Goal: Information Seeking & Learning: Check status

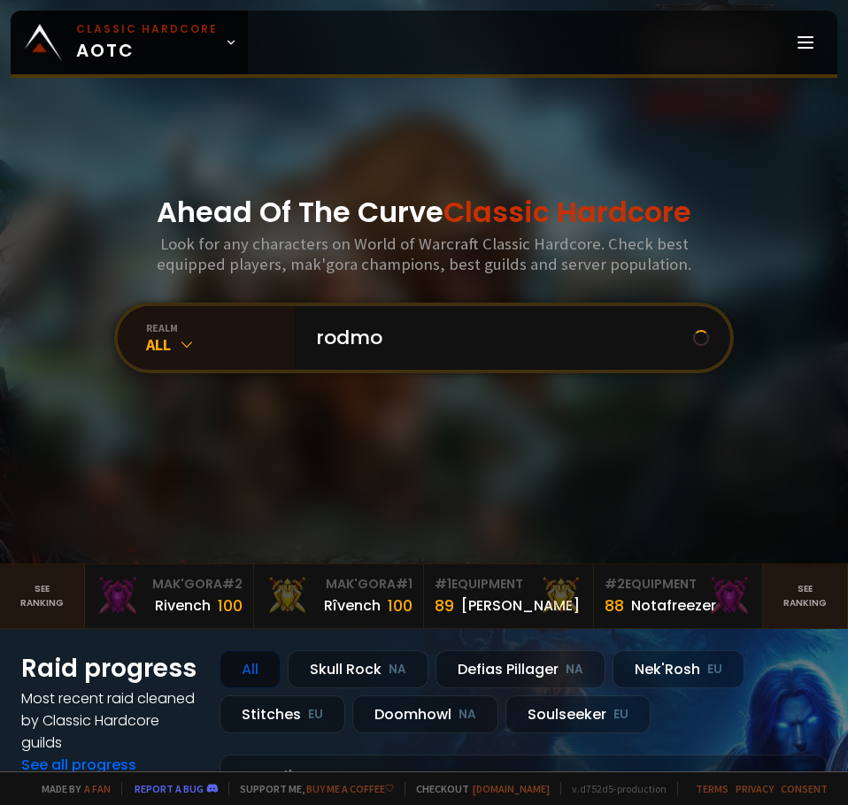
type input "rodmoo"
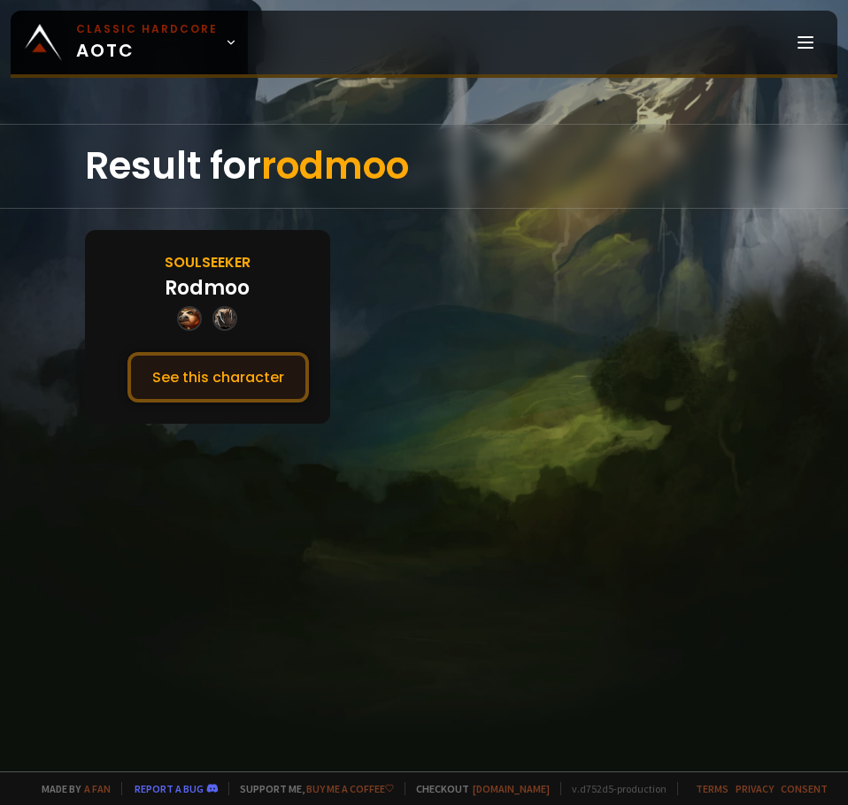
click at [226, 378] on button "See this character" at bounding box center [217, 377] width 181 height 50
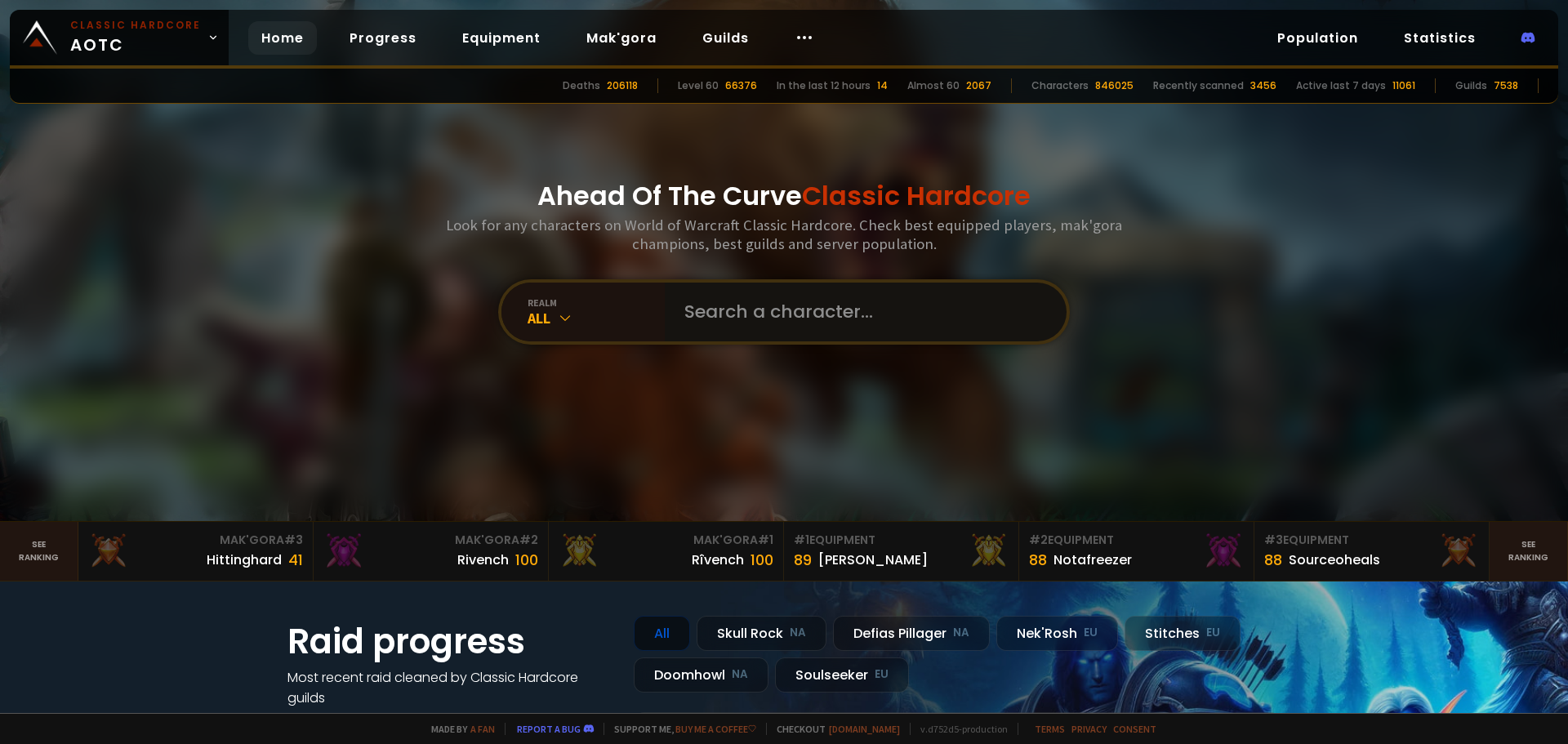
click at [676, 303] on input "text" at bounding box center [861, 312] width 373 height 59
type input "erbear"
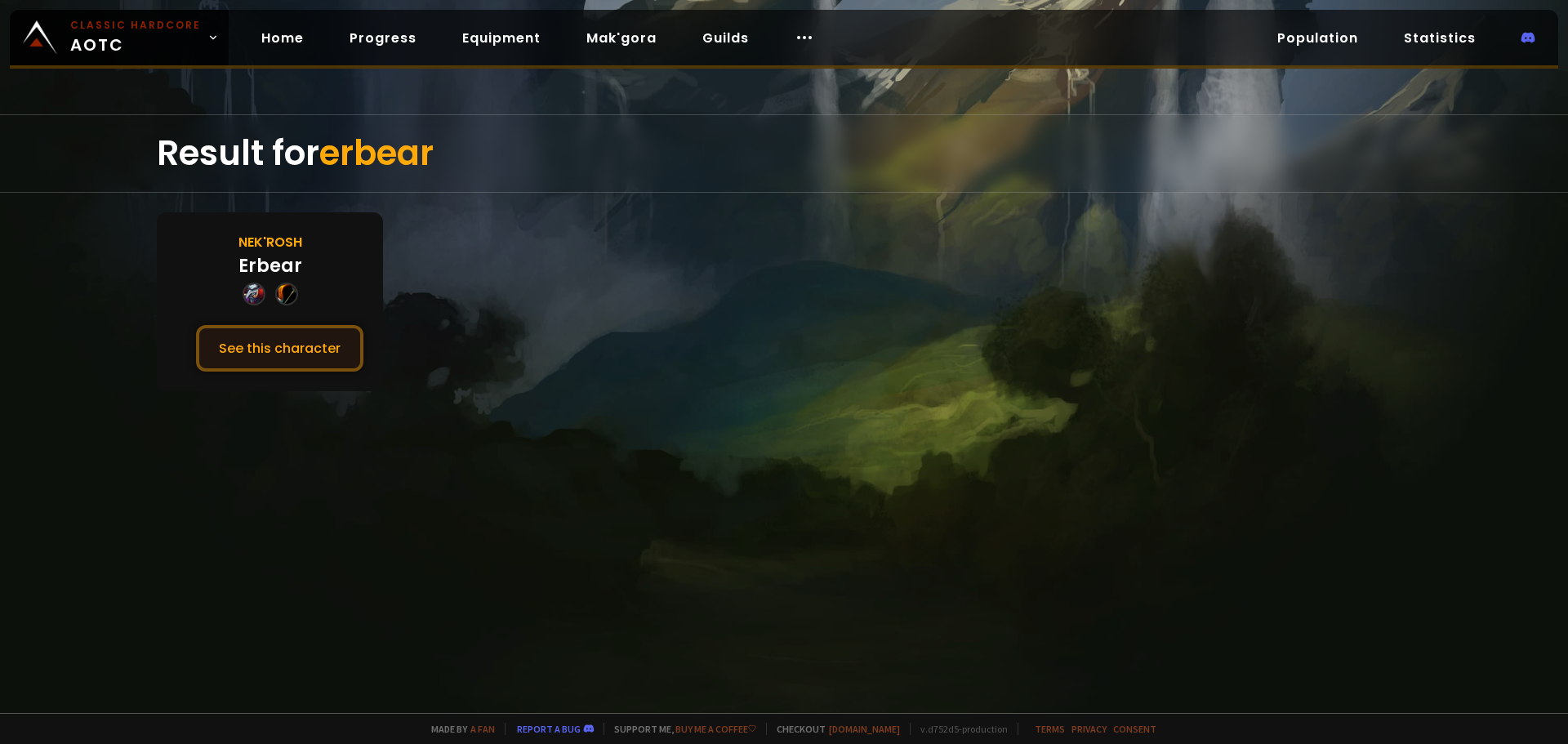
click at [278, 338] on button "See this character" at bounding box center [279, 348] width 167 height 46
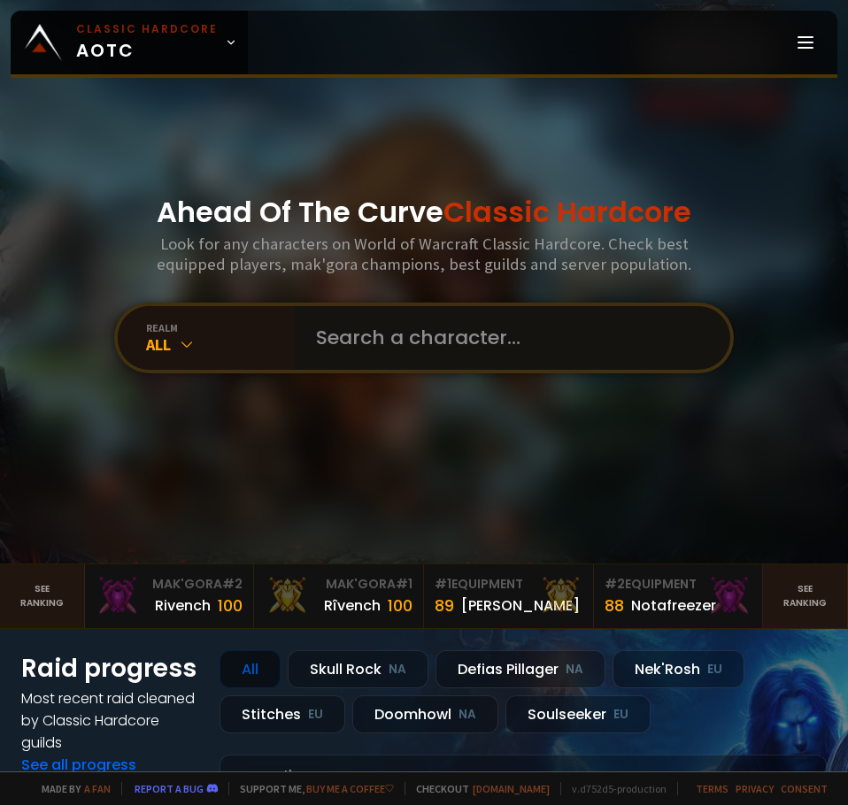
click at [447, 335] on input "text" at bounding box center [507, 338] width 404 height 64
click at [467, 339] on input "text" at bounding box center [507, 338] width 404 height 64
type input "lucidaoe"
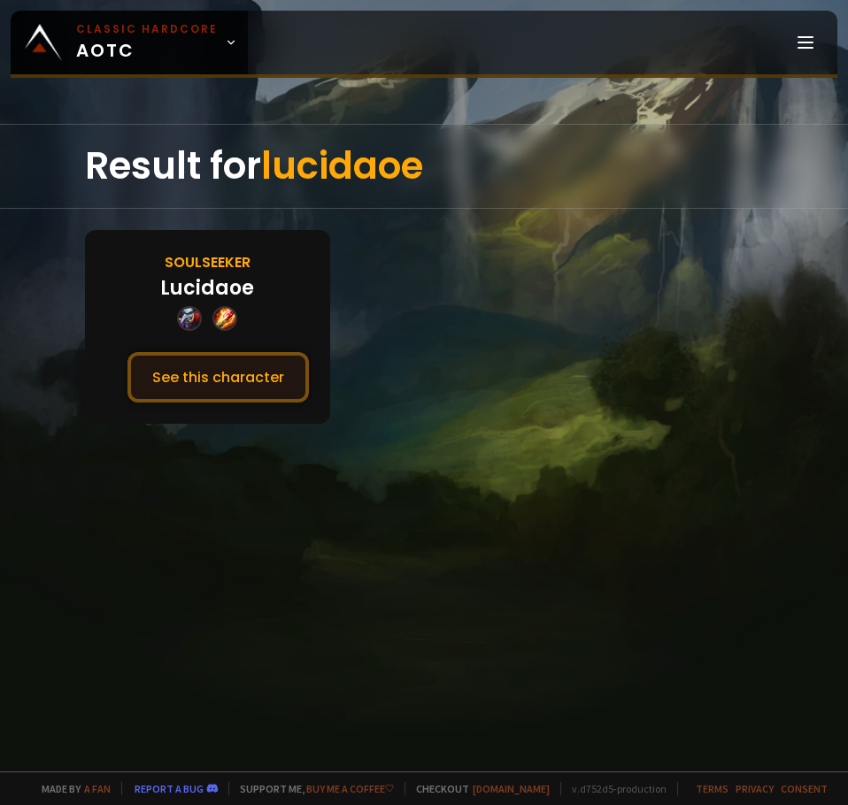
click at [233, 389] on button "See this character" at bounding box center [217, 377] width 181 height 50
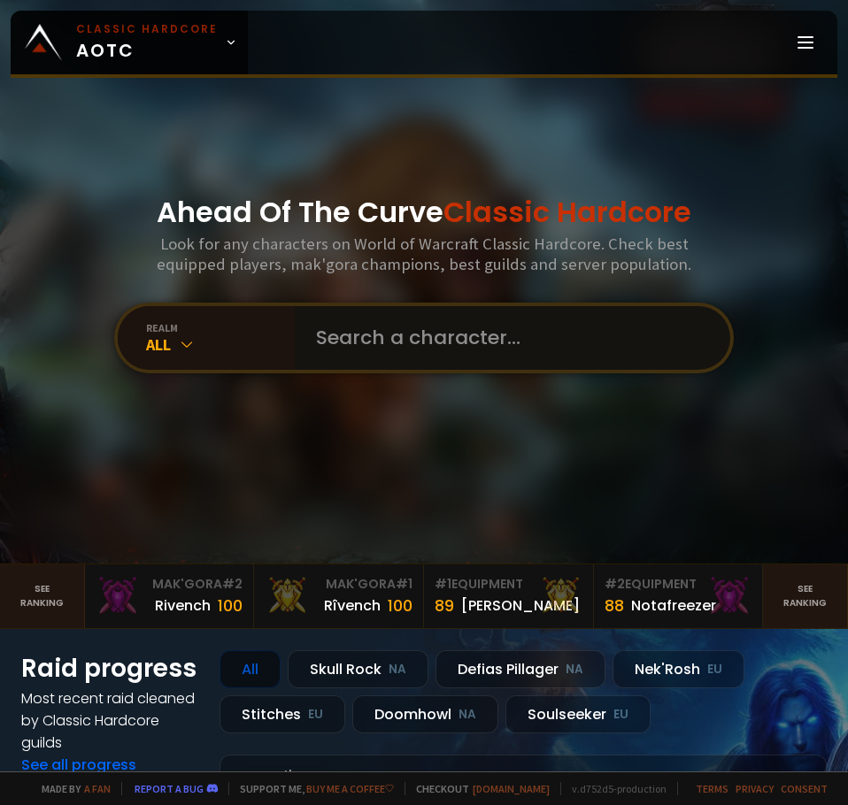
click at [431, 335] on input "text" at bounding box center [507, 338] width 404 height 64
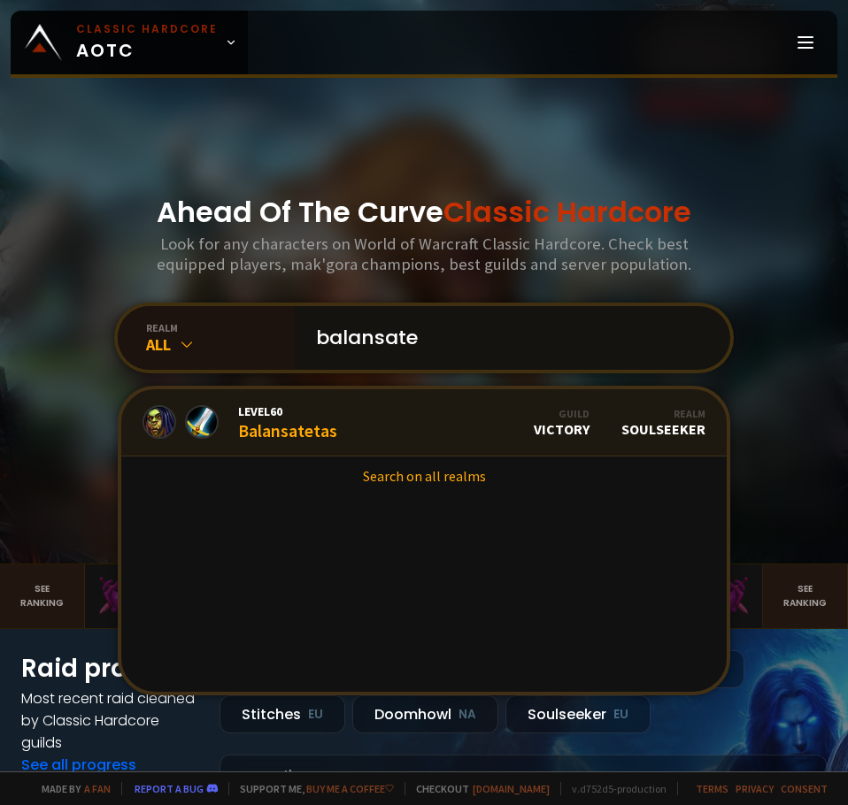
type input "balansate"
click at [242, 422] on div "Level 60 Balansatetas" at bounding box center [287, 423] width 99 height 38
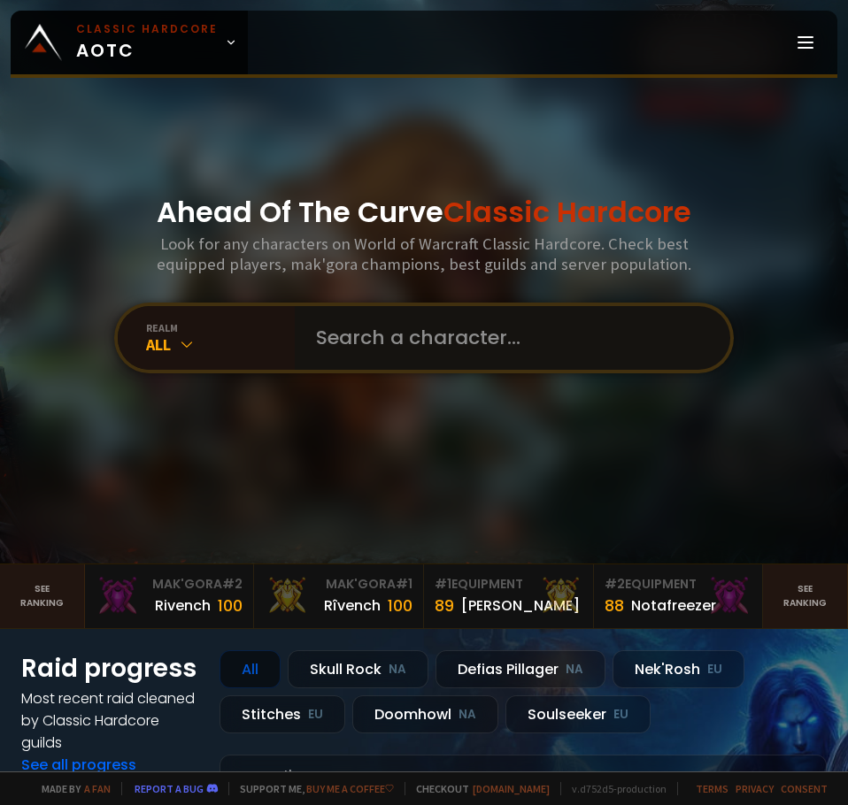
click at [437, 348] on input "text" at bounding box center [507, 338] width 404 height 64
click at [534, 351] on input "text" at bounding box center [507, 338] width 404 height 64
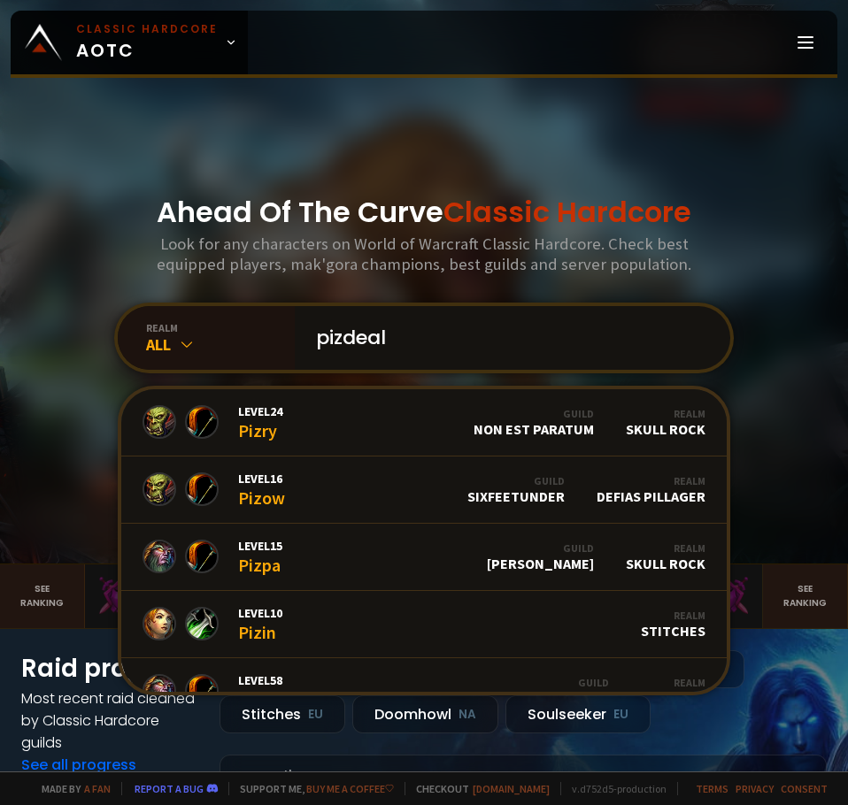
type input "pizdeala"
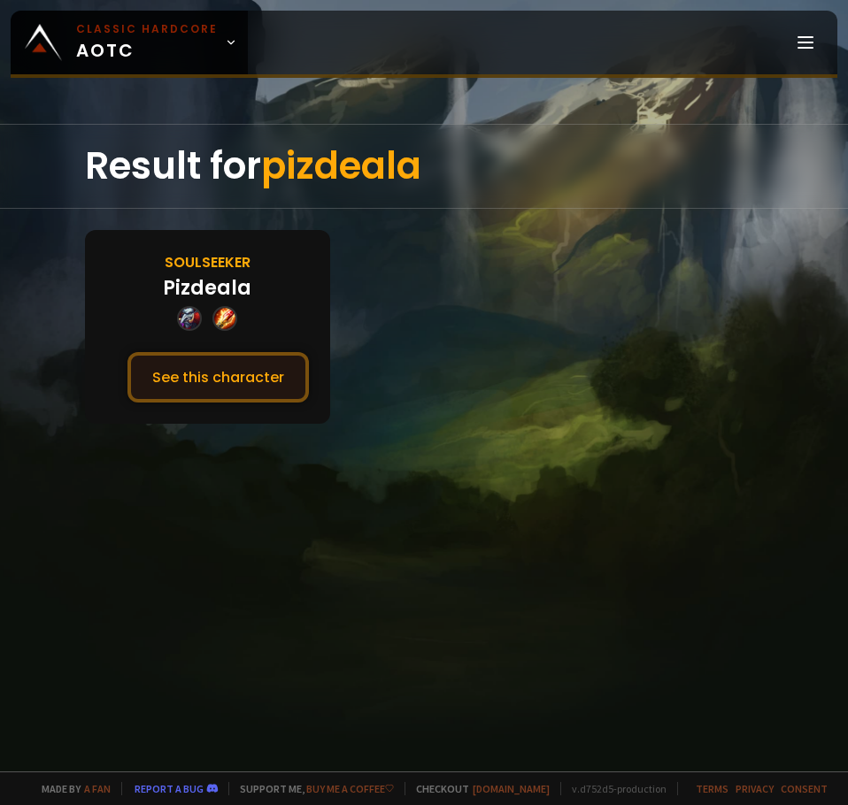
click at [212, 376] on button "See this character" at bounding box center [217, 377] width 181 height 50
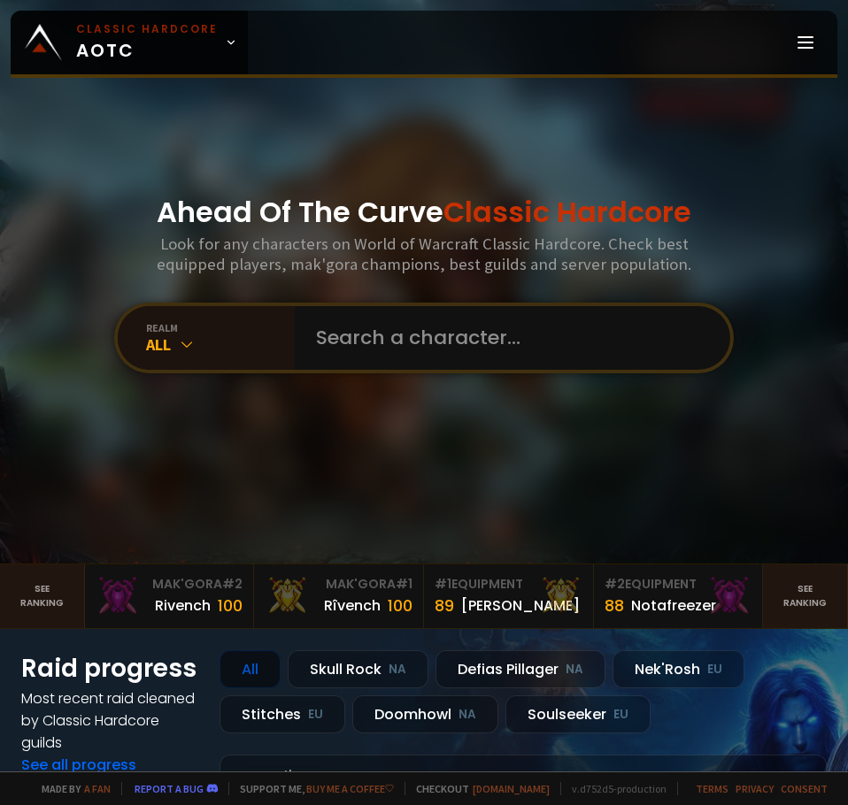
click at [569, 392] on div "Ahead Of The Curve Classic Hardcore Look for any characters on World of Warcraf…" at bounding box center [424, 282] width 848 height 564
click at [506, 336] on input "text" at bounding box center [507, 338] width 404 height 64
type input "healsforhire"
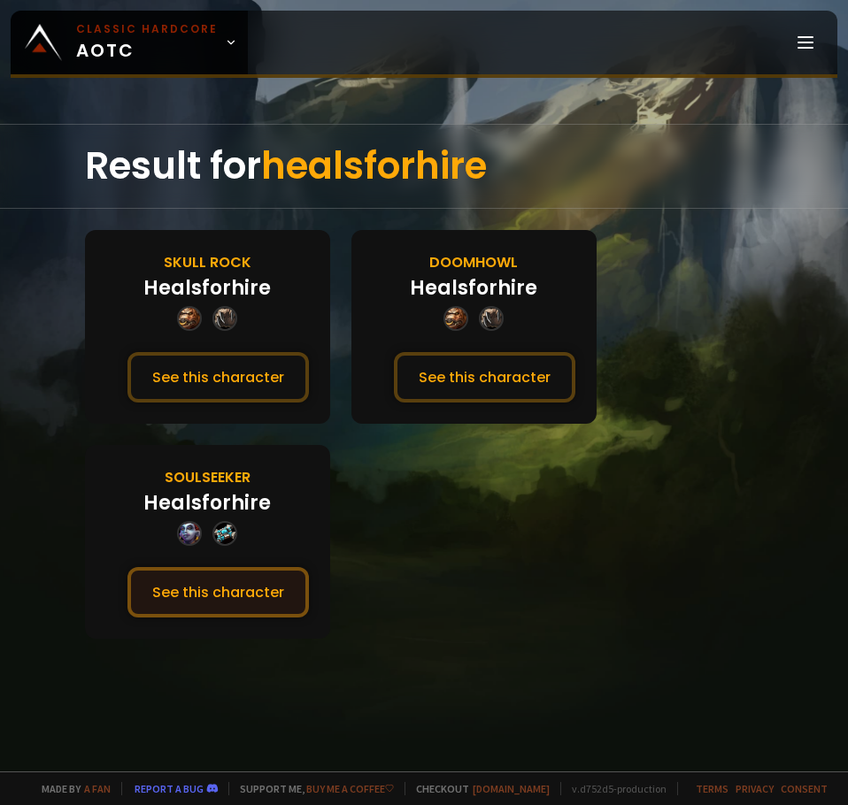
click at [220, 600] on button "See this character" at bounding box center [217, 592] width 181 height 50
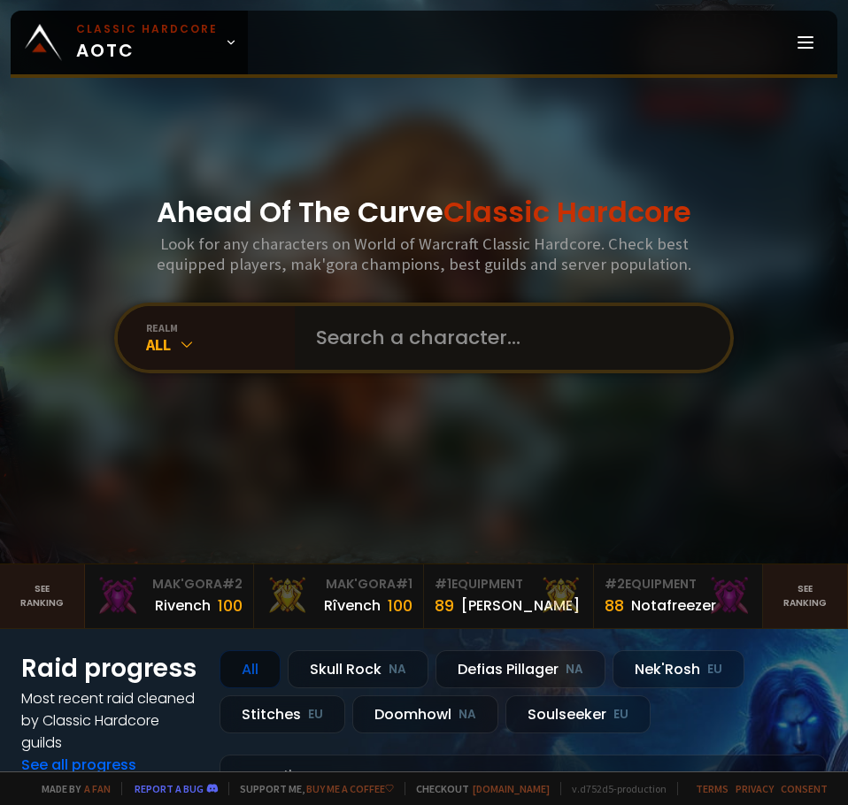
click at [474, 342] on input "text" at bounding box center [507, 338] width 404 height 64
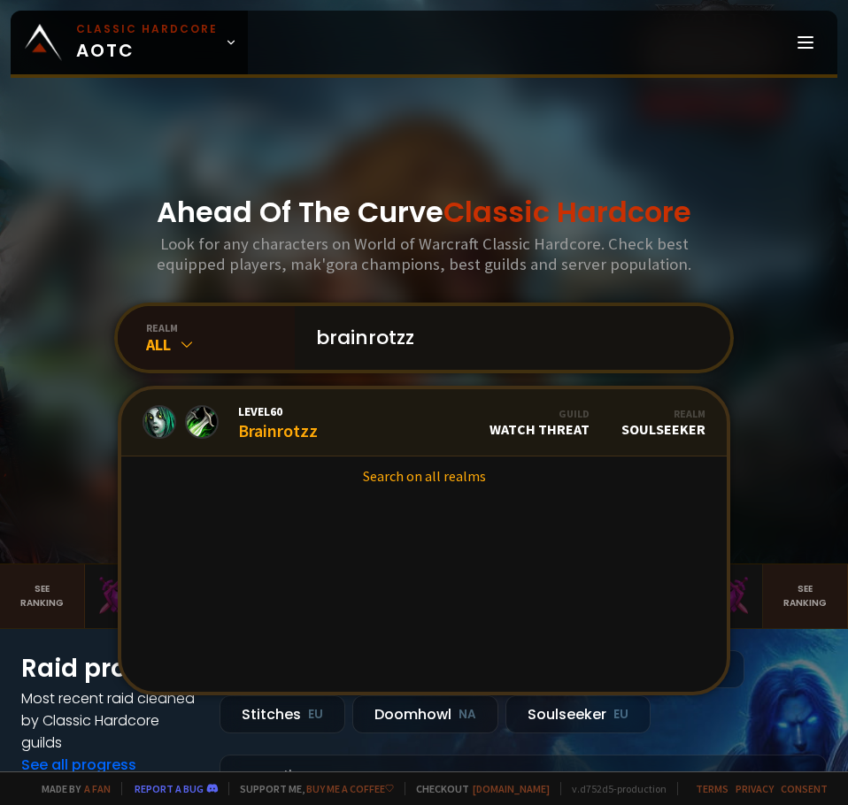
type input "brainrotzz"
click at [414, 427] on link "Level 60 Brainrotzz Guild Watch Threat Realm Soulseeker" at bounding box center [423, 422] width 605 height 67
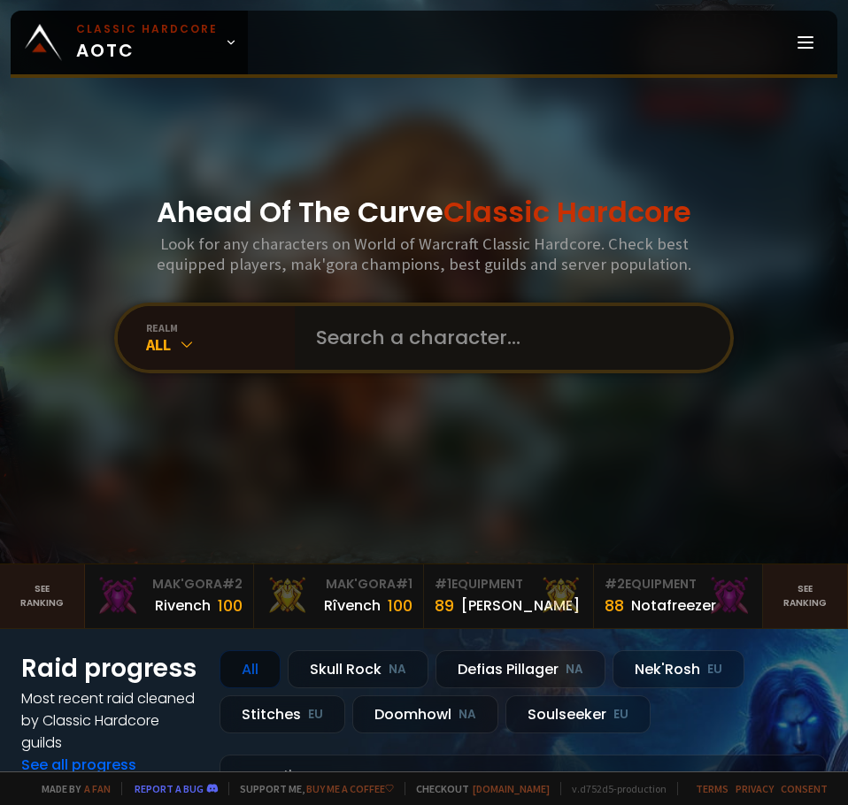
click at [429, 350] on input "text" at bounding box center [507, 338] width 404 height 64
type input "hammermosh"
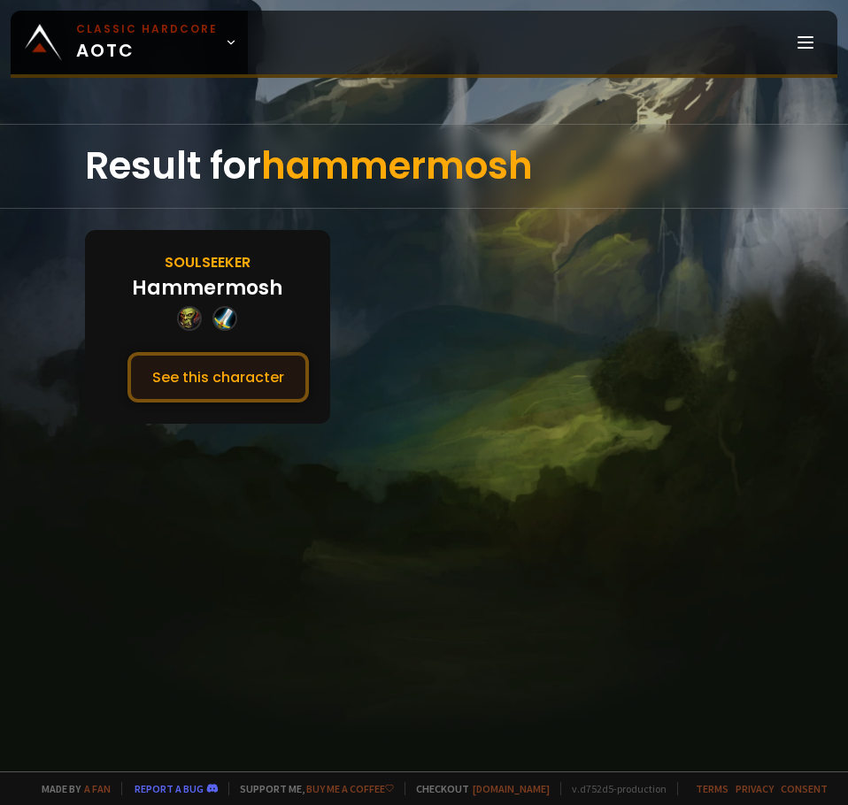
click at [188, 380] on button "See this character" at bounding box center [217, 377] width 181 height 50
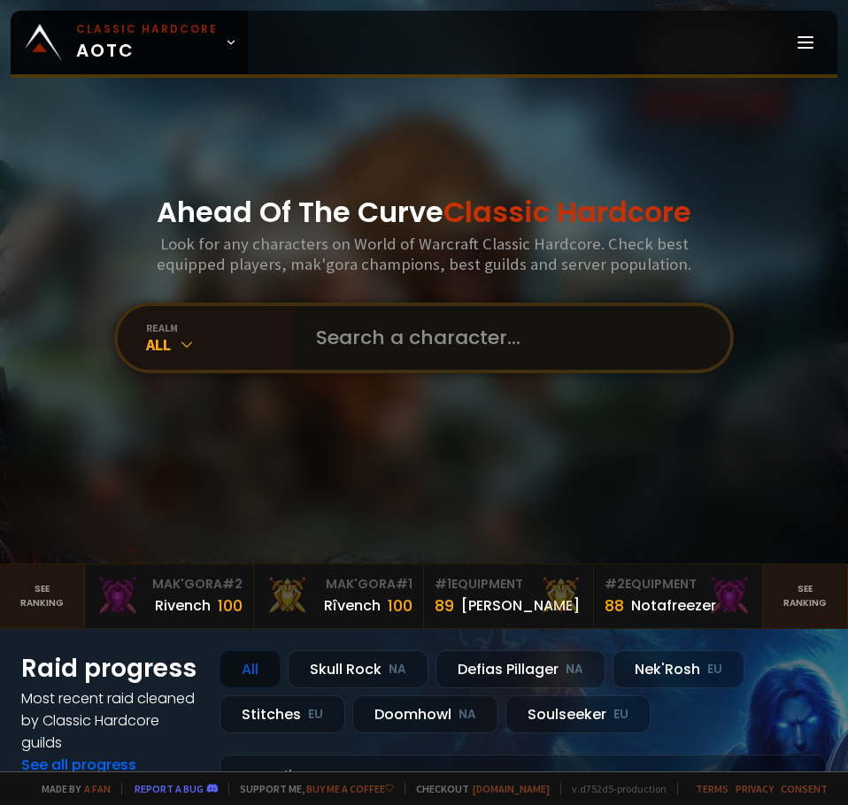
click at [369, 335] on input "text" at bounding box center [507, 338] width 404 height 64
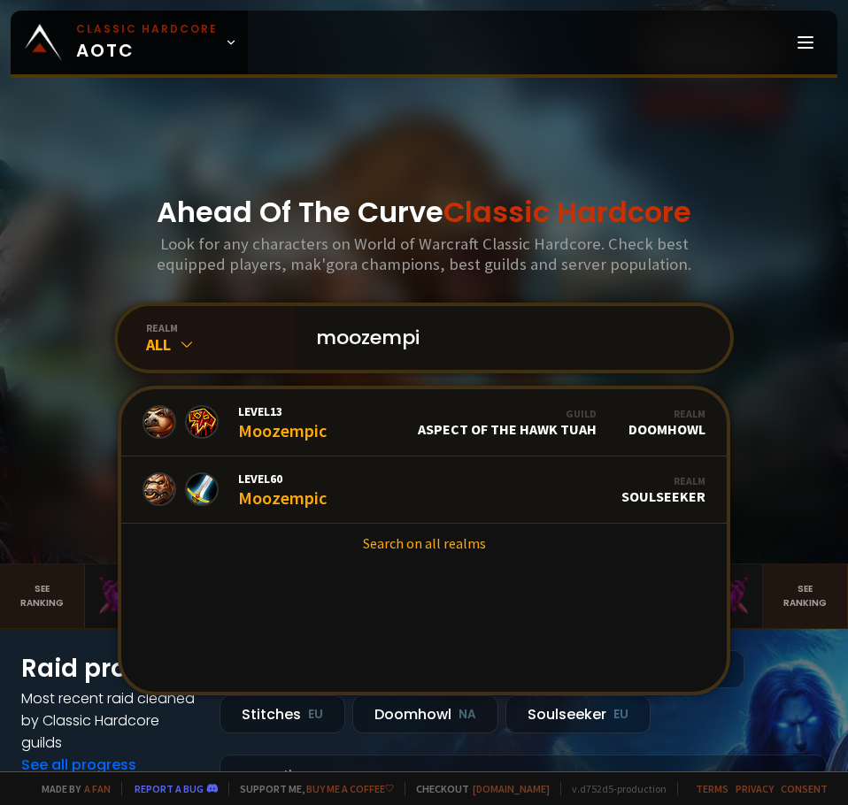
type input "moozempic"
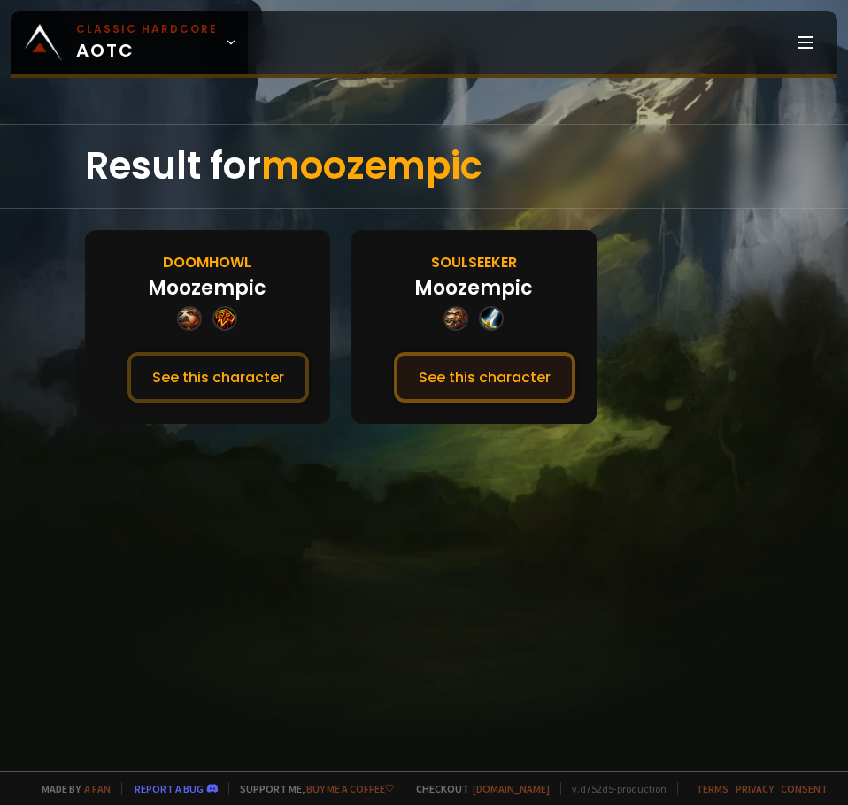
click at [466, 389] on button "See this character" at bounding box center [484, 377] width 181 height 50
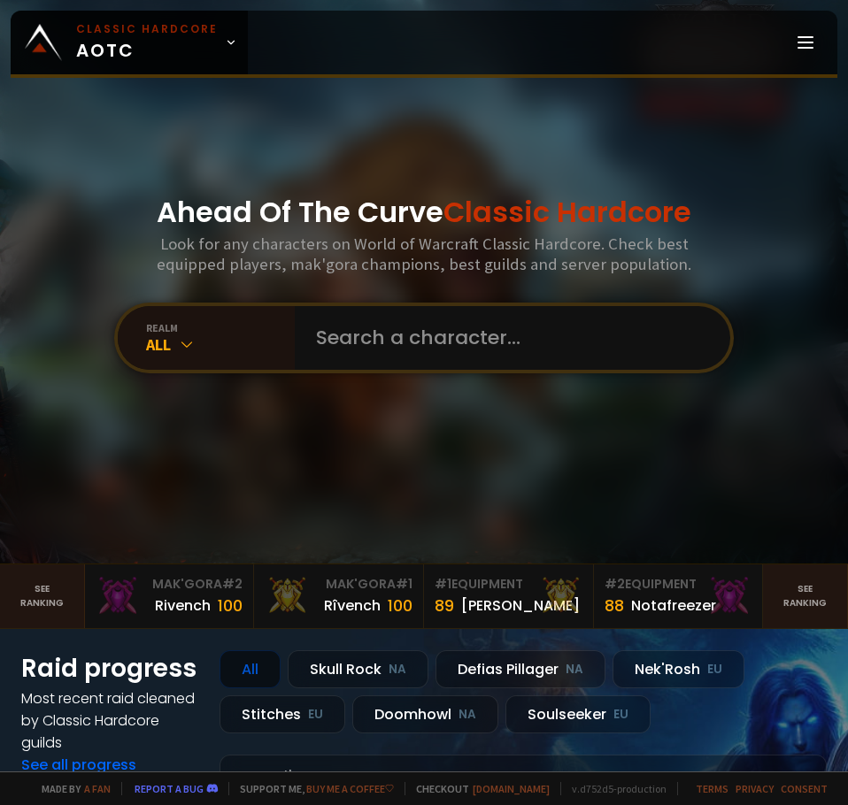
click at [351, 298] on div "Ahead Of The Curve Classic Hardcore Look for any characters on World of Warcraf…" at bounding box center [424, 282] width 848 height 564
drag, startPoint x: 361, startPoint y: 325, endPoint x: 350, endPoint y: 325, distance: 11.5
click at [358, 326] on input "text" at bounding box center [507, 338] width 404 height 64
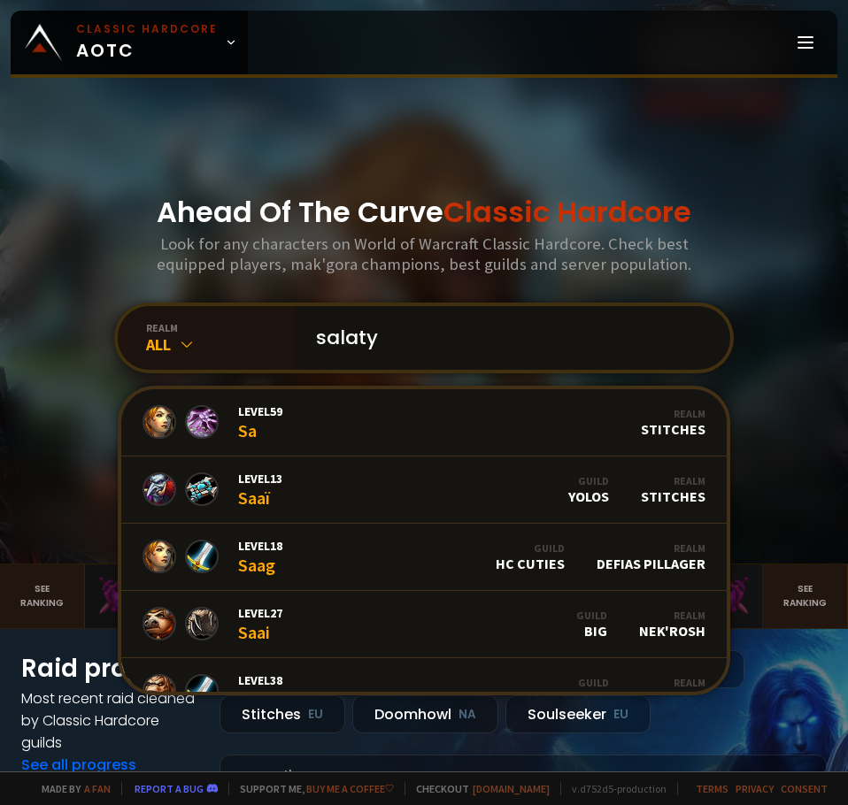
type input "salatyo"
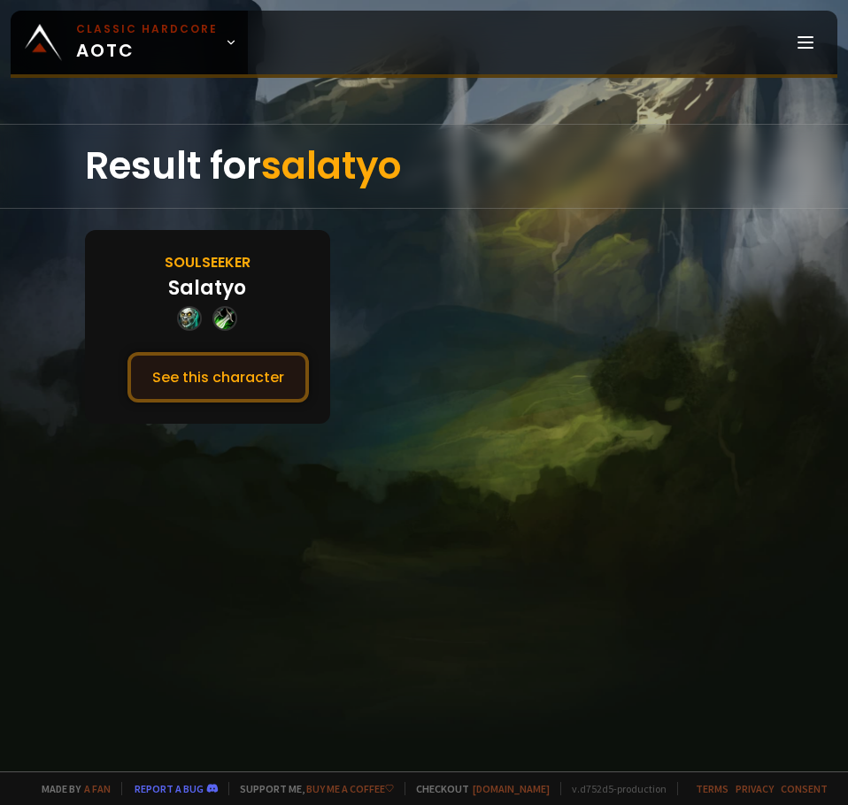
click at [236, 396] on button "See this character" at bounding box center [217, 377] width 181 height 50
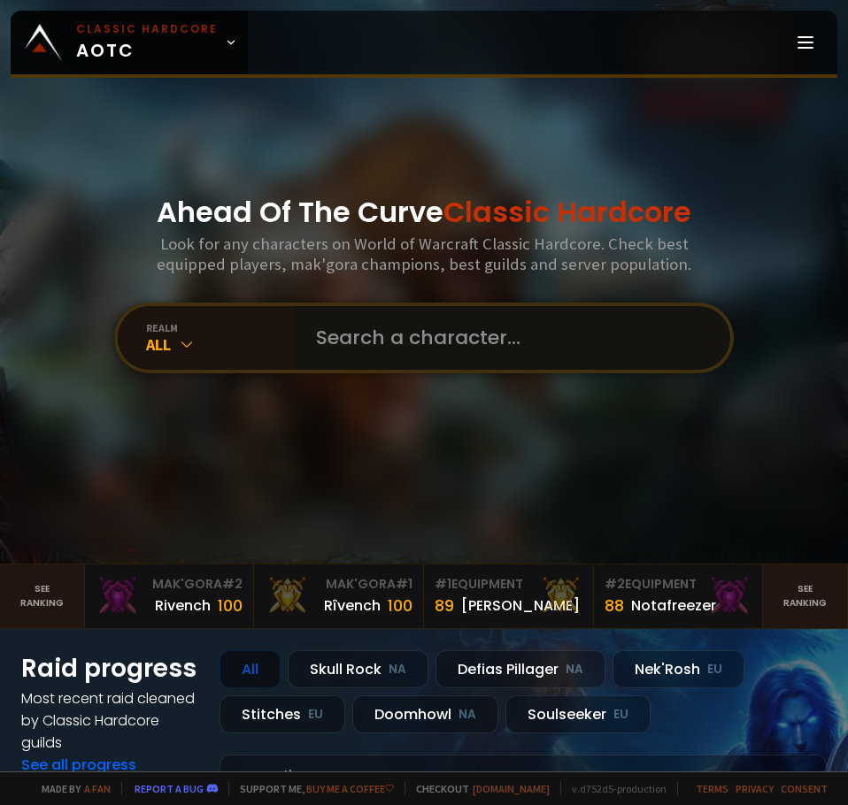
click at [437, 337] on input "text" at bounding box center [507, 338] width 404 height 64
click at [446, 330] on input "text" at bounding box center [507, 338] width 404 height 64
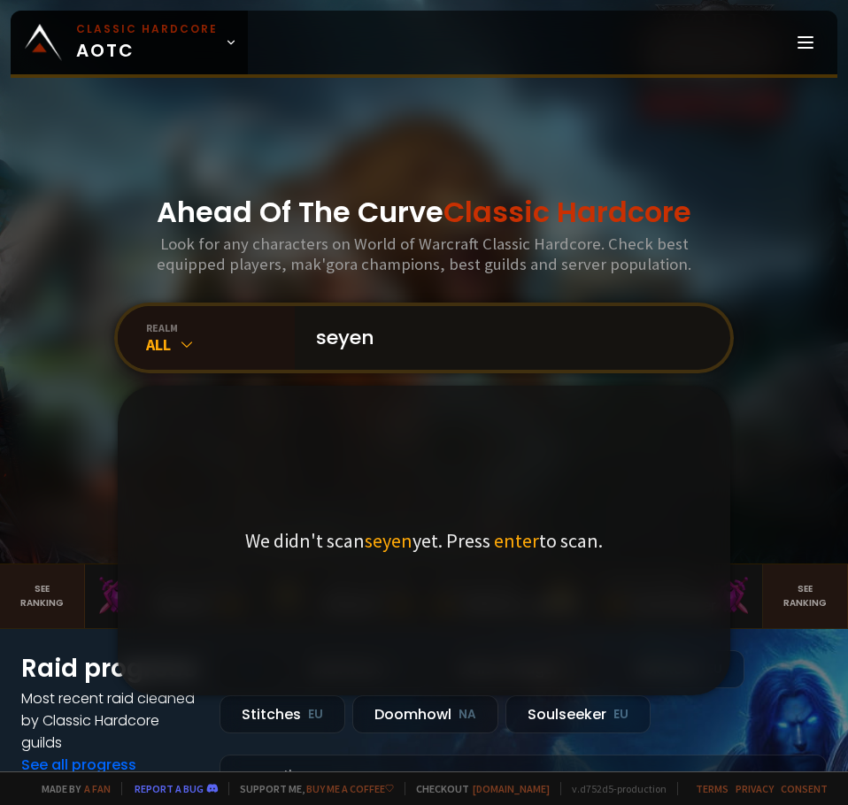
type input "seyena"
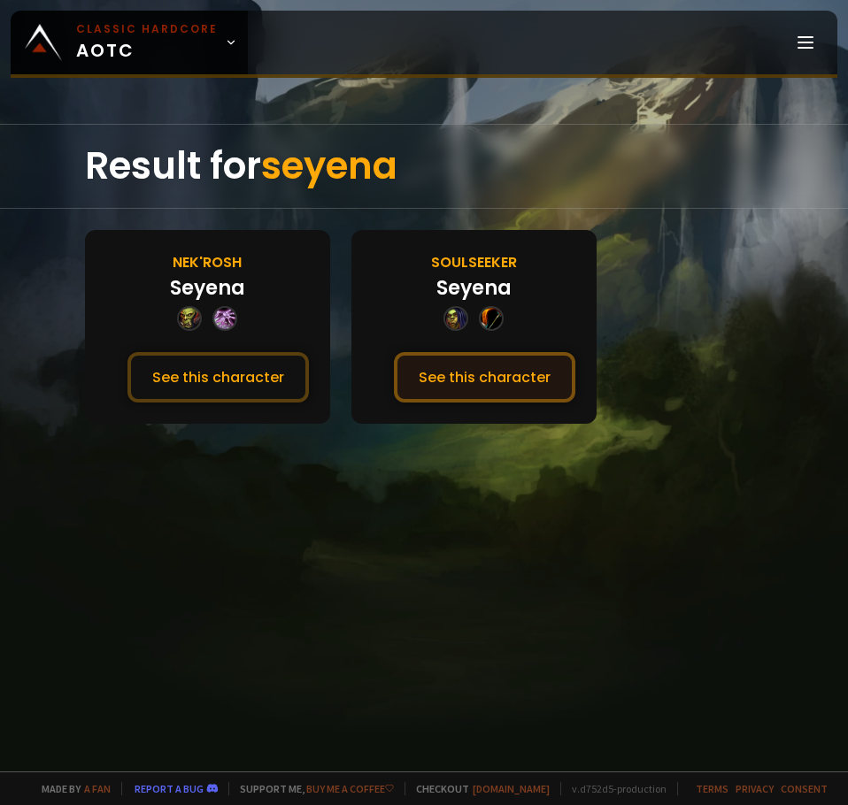
click at [452, 377] on button "See this character" at bounding box center [484, 377] width 181 height 50
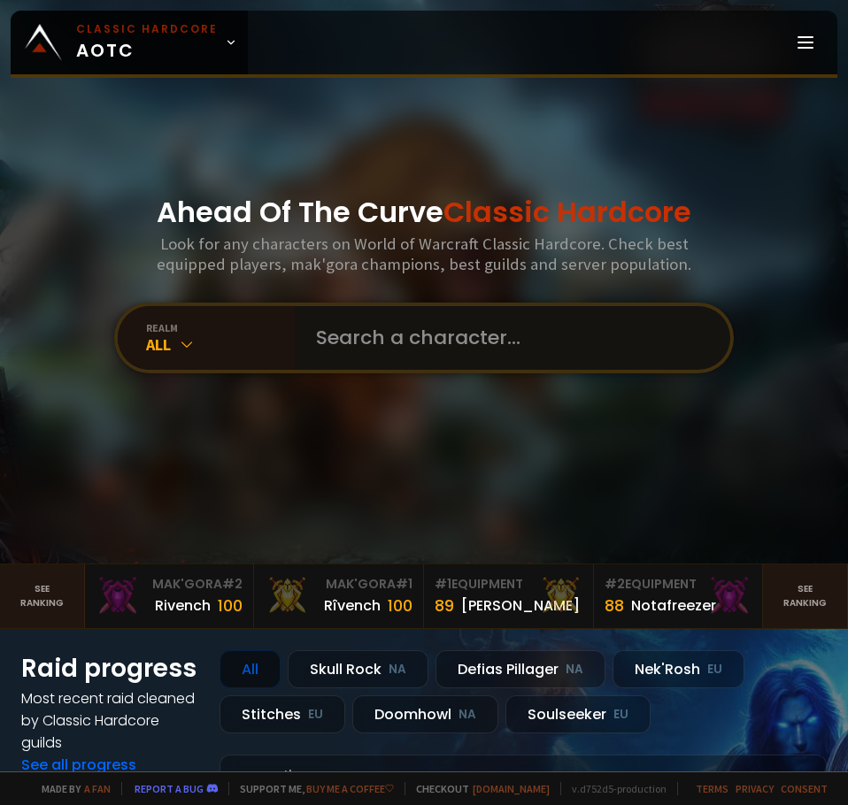
click at [477, 341] on input "text" at bounding box center [507, 338] width 404 height 64
click at [519, 358] on input "text" at bounding box center [507, 338] width 404 height 64
type input "kodokalv"
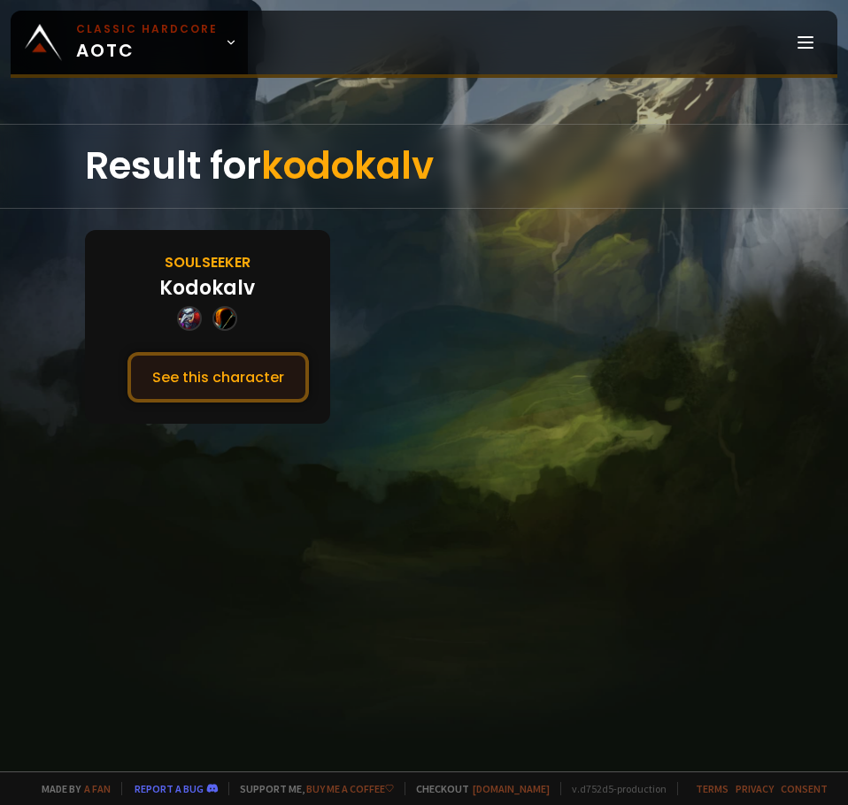
click at [228, 393] on button "See this character" at bounding box center [217, 377] width 181 height 50
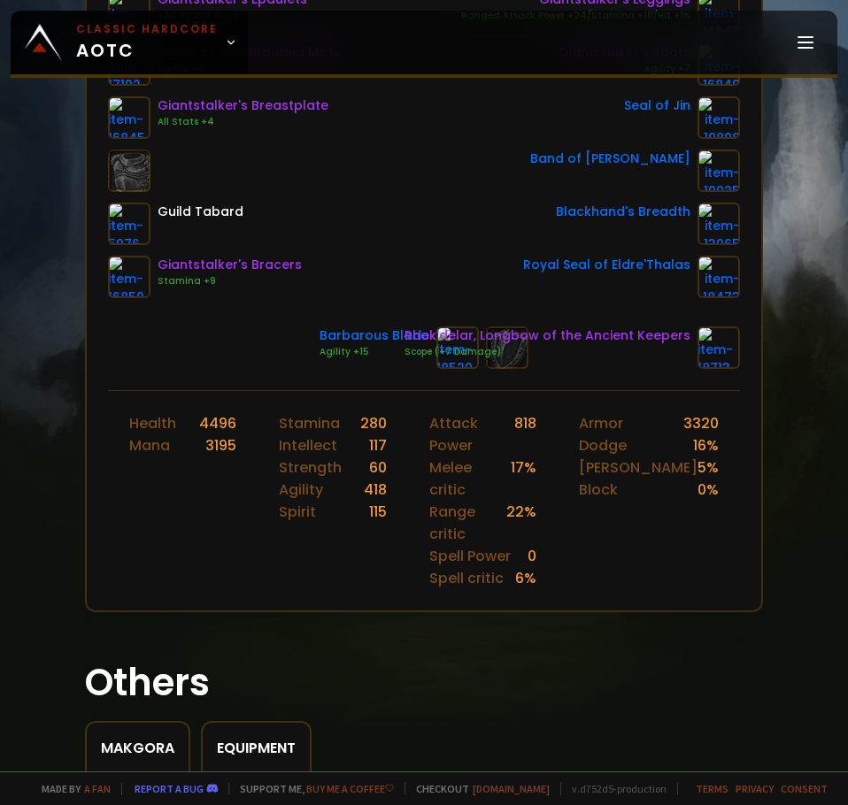
scroll to position [367, 0]
